Goal: Task Accomplishment & Management: Manage account settings

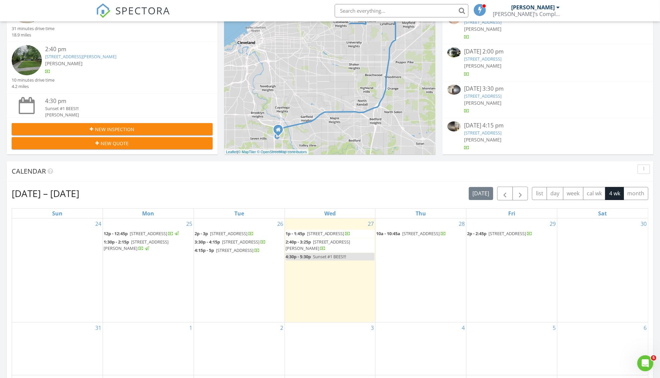
scroll to position [157, 0]
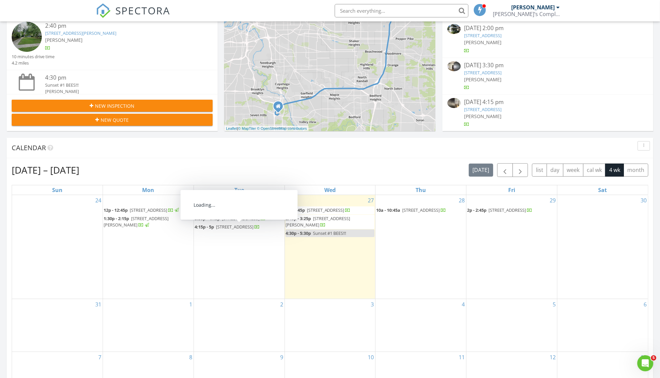
click at [236, 221] on span "2441 Overlook Rd, Cleveland Heights 44106" at bounding box center [240, 218] width 37 height 6
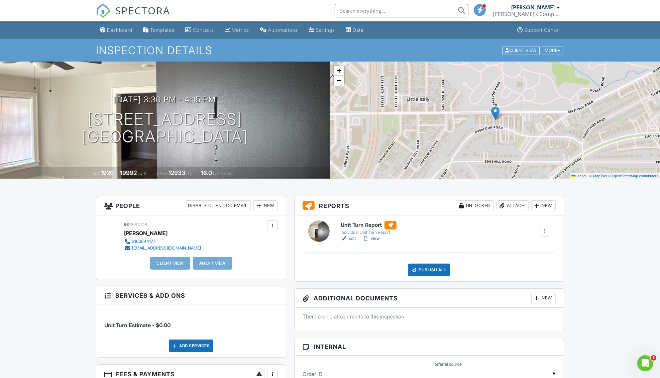
click at [351, 239] on link "Edit" at bounding box center [348, 238] width 15 height 7
